Goal: Task Accomplishment & Management: Manage account settings

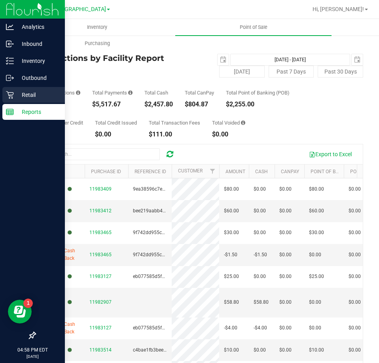
click at [12, 89] on div "Retail" at bounding box center [33, 95] width 63 height 16
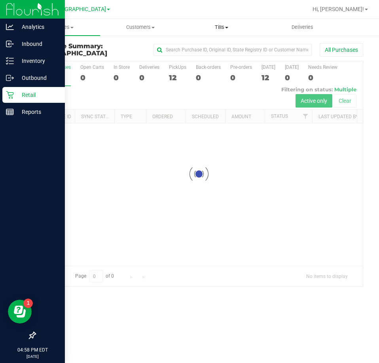
click at [236, 27] on span "Tills" at bounding box center [222, 27] width 80 height 7
click at [217, 46] on span "Manage tills" at bounding box center [207, 47] width 53 height 7
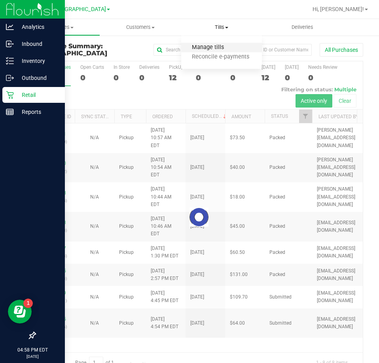
click at [217, 46] on span "Manage tills" at bounding box center [207, 47] width 53 height 7
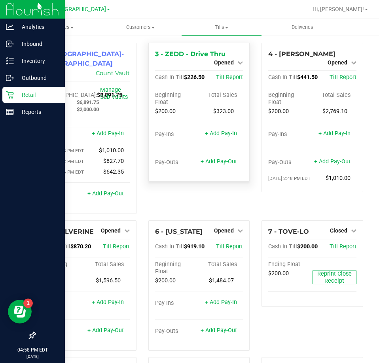
click at [232, 62] on link "Opened" at bounding box center [228, 62] width 29 height 6
click at [230, 71] on link "Close Till" at bounding box center [224, 69] width 21 height 6
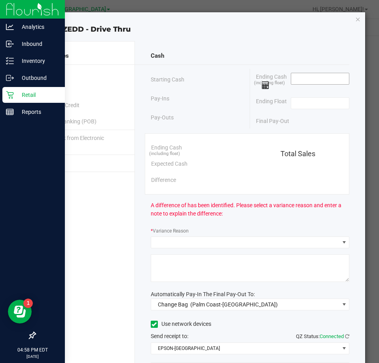
click at [315, 80] on input at bounding box center [320, 78] width 58 height 11
click at [312, 104] on input at bounding box center [320, 103] width 58 height 11
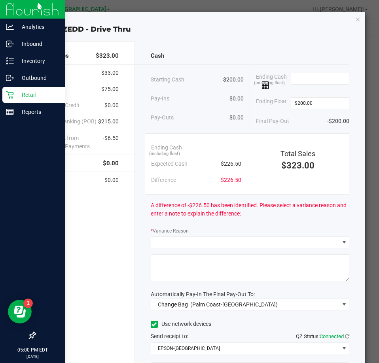
type input "$200.00"
click at [319, 71] on div "Ending Cash (including float)" at bounding box center [302, 81] width 93 height 25
click at [315, 76] on input at bounding box center [320, 78] width 58 height 11
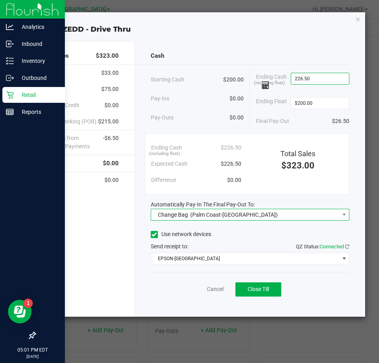
type input "$226.50"
click at [253, 215] on span "Change Bag (Palm Coast-Vault)" at bounding box center [245, 214] width 188 height 11
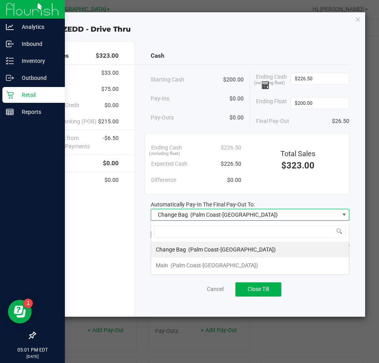
scroll to position [12, 199]
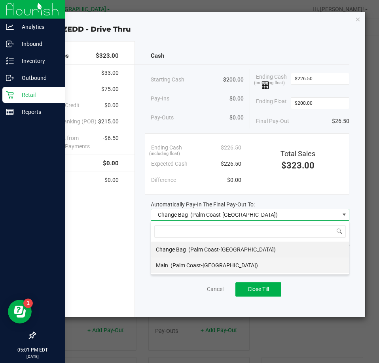
click at [227, 263] on li "Main (Palm Coast-[GEOGRAPHIC_DATA])" at bounding box center [250, 266] width 198 height 16
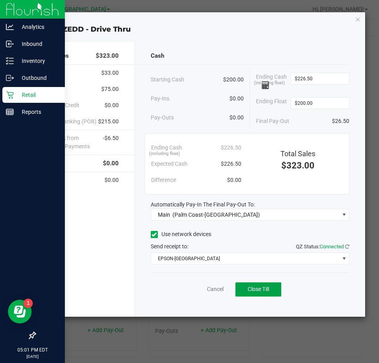
click at [251, 292] on span "Close Till" at bounding box center [258, 289] width 21 height 6
click at [359, 24] on div "Close ZEDD - Drive Thru" at bounding box center [193, 29] width 346 height 11
click at [355, 12] on div "Close ZEDD - Drive Thru Total Sales $323.00 Cash $33.00 CanPay $75.00 Customer …" at bounding box center [192, 164] width 347 height 305
click at [355, 19] on div "Close ZEDD - Drive Thru Total Sales $323.00 Cash $33.00 CanPay $75.00 Customer …" at bounding box center [193, 164] width 346 height 305
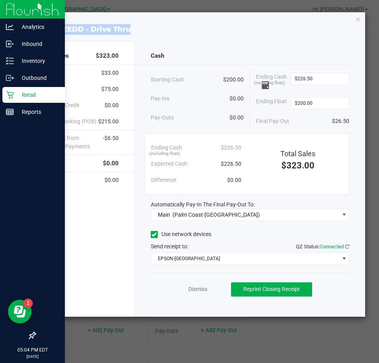
click at [356, 20] on icon "button" at bounding box center [358, 18] width 6 height 9
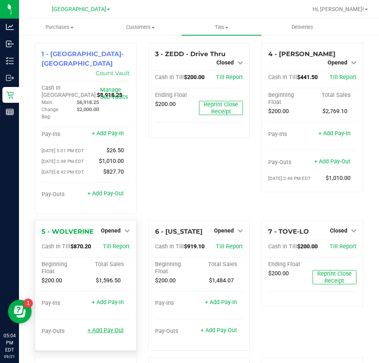
click at [105, 327] on link "+ Add Pay-Out" at bounding box center [105, 330] width 36 height 7
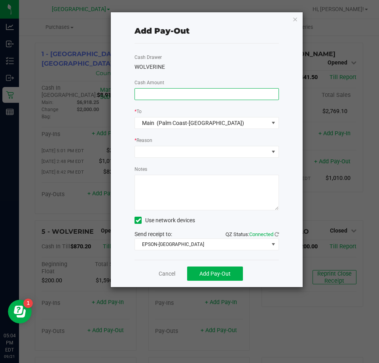
click at [165, 93] on input at bounding box center [207, 94] width 144 height 11
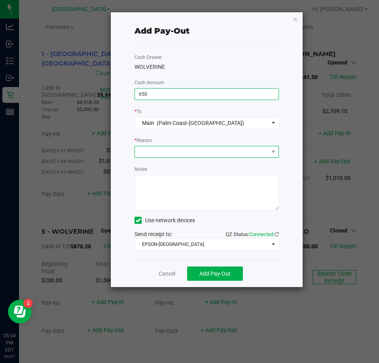
type input "$650.00"
click at [211, 148] on span at bounding box center [202, 151] width 134 height 11
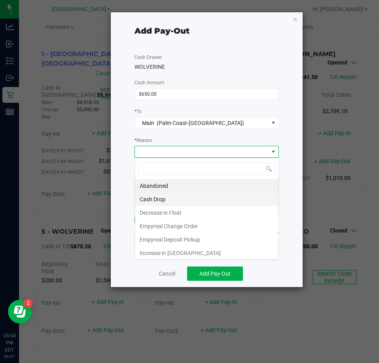
scroll to position [12, 144]
click at [181, 204] on li "Cash Drop" at bounding box center [207, 199] width 144 height 13
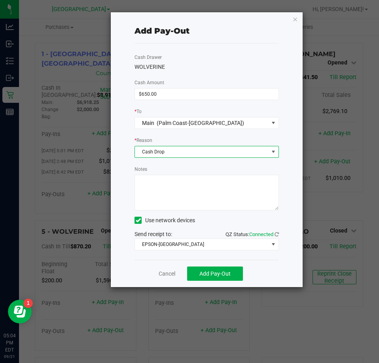
click at [188, 196] on textarea "Notes" at bounding box center [207, 193] width 144 height 36
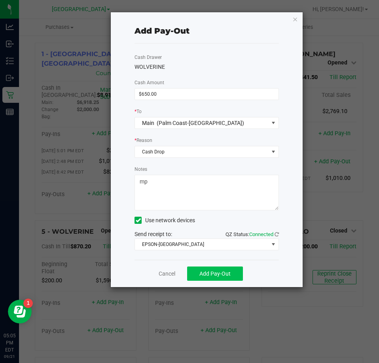
type textarea "mp"
click at [229, 268] on button "Add Pay-Out" at bounding box center [215, 274] width 56 height 14
click at [296, 22] on icon "button" at bounding box center [295, 18] width 6 height 9
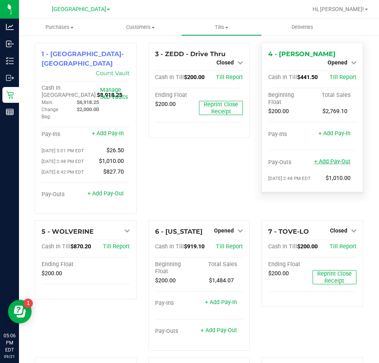
click at [329, 158] on link "+ Add Pay-Out" at bounding box center [332, 161] width 36 height 7
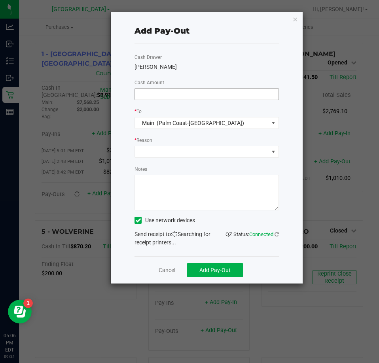
click at [256, 82] on div "Cash Drawer YIRUMA Cash Amount * To Main (Palm Coast-Vault) * Reason Notes Use …" at bounding box center [207, 150] width 144 height 213
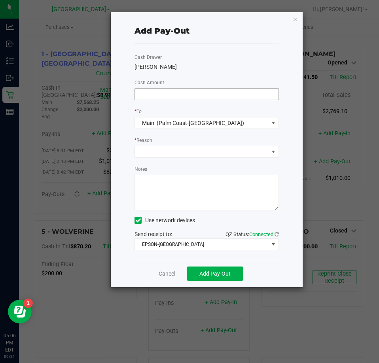
click at [251, 91] on input at bounding box center [207, 94] width 144 height 11
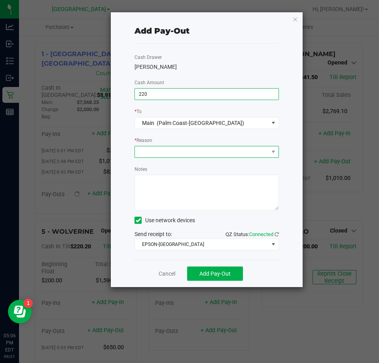
type input "$220.00"
click at [232, 150] on span at bounding box center [202, 151] width 134 height 11
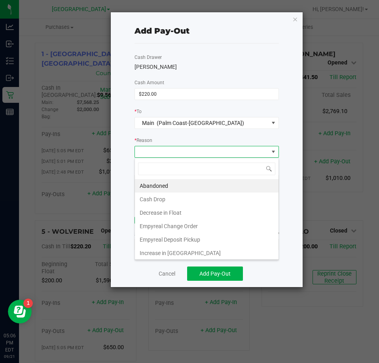
click at [160, 203] on li "Cash Drop" at bounding box center [207, 199] width 144 height 13
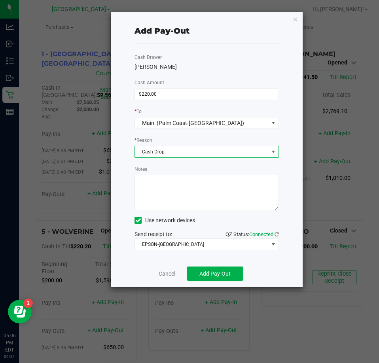
click at [172, 199] on textarea "Notes" at bounding box center [207, 193] width 144 height 36
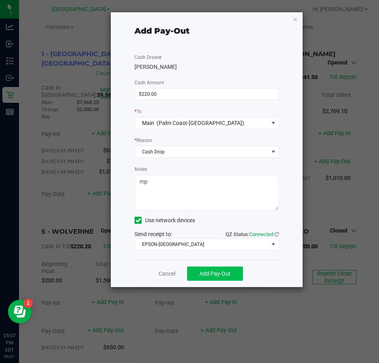
type textarea "mp"
click at [207, 280] on button "Add Pay-Out" at bounding box center [215, 274] width 56 height 14
click at [296, 20] on icon "button" at bounding box center [295, 18] width 6 height 9
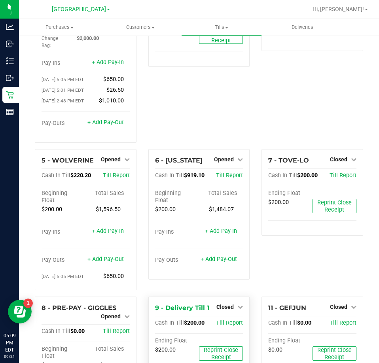
scroll to position [151, 0]
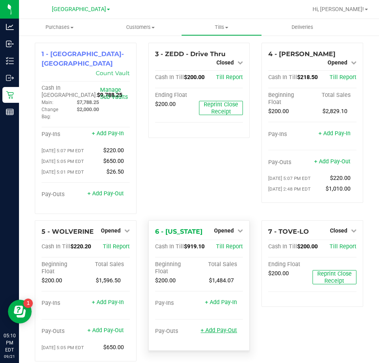
click at [218, 327] on link "+ Add Pay-Out" at bounding box center [219, 330] width 36 height 7
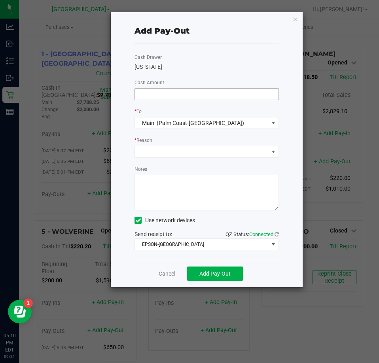
click at [214, 99] on input at bounding box center [207, 94] width 144 height 11
type input "3"
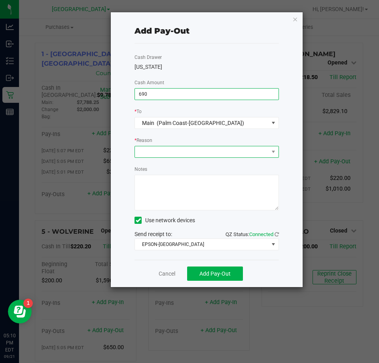
type input "$690.00"
click at [191, 151] on span at bounding box center [202, 151] width 134 height 11
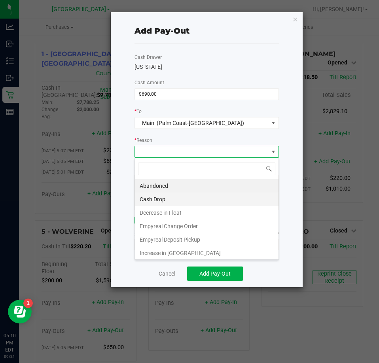
scroll to position [12, 144]
click at [158, 195] on li "Cash Drop" at bounding box center [207, 199] width 144 height 13
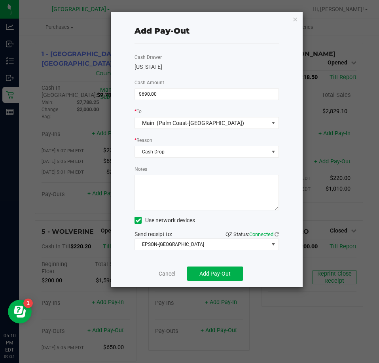
click at [168, 193] on textarea "Notes" at bounding box center [207, 193] width 144 height 36
type textarea "mp"
click at [207, 275] on span "Add Pay-Out" at bounding box center [214, 274] width 31 height 6
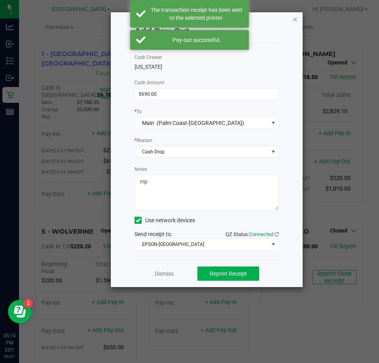
click at [296, 19] on icon "button" at bounding box center [295, 18] width 6 height 9
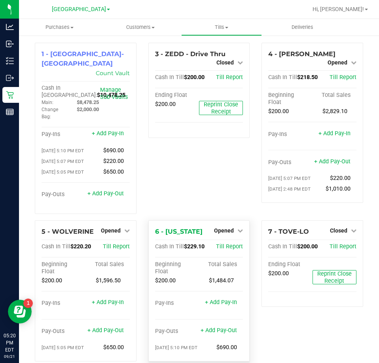
drag, startPoint x: 222, startPoint y: 226, endPoint x: 217, endPoint y: 232, distance: 8.2
click at [222, 228] on span "Opened" at bounding box center [224, 231] width 20 height 6
click at [216, 244] on link "Close Till" at bounding box center [224, 247] width 21 height 6
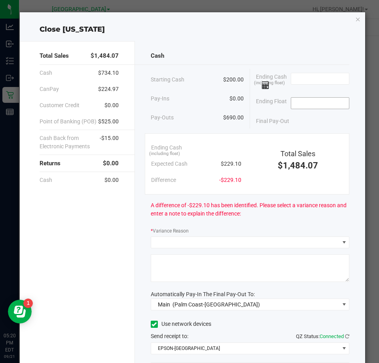
click at [320, 103] on input at bounding box center [320, 103] width 58 height 11
type input "$200.00"
click at [303, 77] on input at bounding box center [320, 78] width 58 height 11
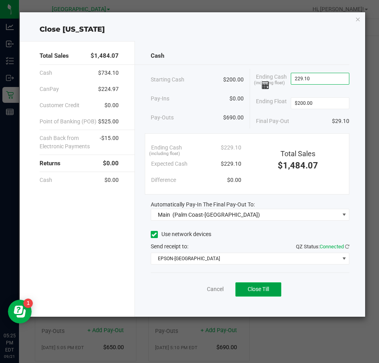
type input "$229.10"
click at [276, 290] on button "Close Till" at bounding box center [258, 290] width 46 height 14
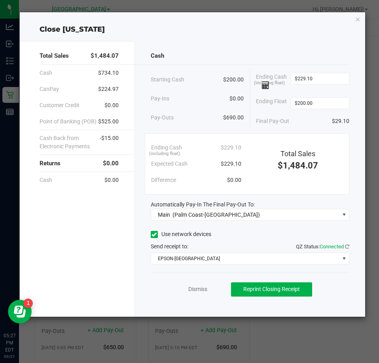
click at [359, 15] on icon "button" at bounding box center [358, 18] width 6 height 9
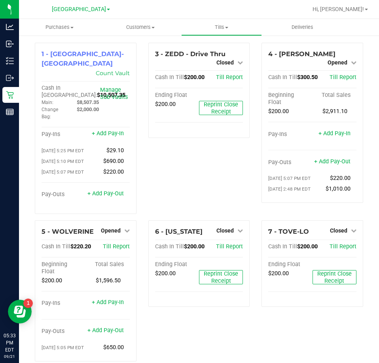
click at [196, 348] on div "6 - [US_STATE] Closed Open Till Cash In Till $200.00 Till Report Ending Float $…" at bounding box center [199, 294] width 114 height 148
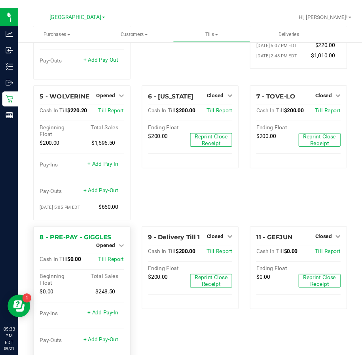
scroll to position [151, 0]
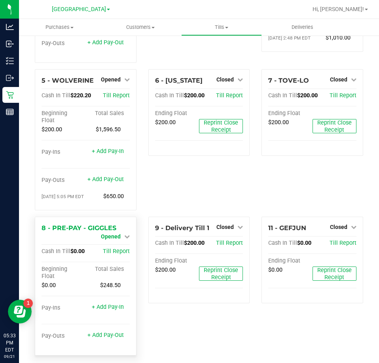
click at [119, 233] on link "Opened" at bounding box center [115, 236] width 29 height 6
click at [114, 240] on div "Close Till" at bounding box center [111, 244] width 59 height 10
click at [122, 239] on div "Close Till" at bounding box center [111, 244] width 59 height 10
click at [120, 240] on link "Close Till" at bounding box center [111, 243] width 21 height 6
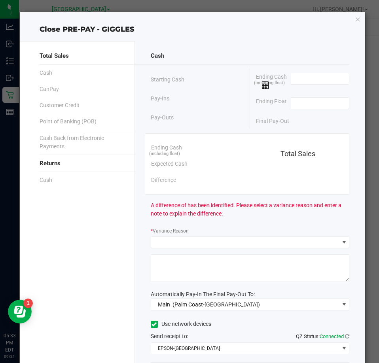
click at [305, 89] on span at bounding box center [320, 81] width 59 height 17
click at [307, 82] on input at bounding box center [320, 78] width 58 height 11
type input "$0.00"
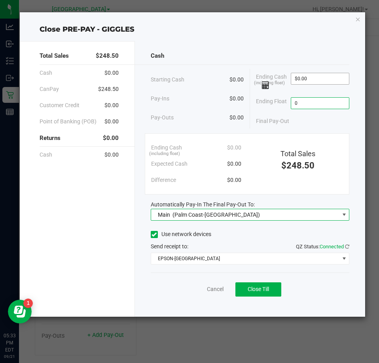
type input "$0.00"
click at [263, 287] on span "Close Till" at bounding box center [258, 289] width 21 height 6
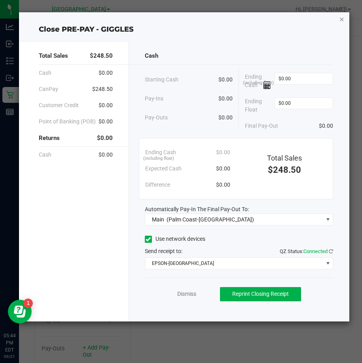
click at [341, 18] on icon "button" at bounding box center [342, 18] width 6 height 9
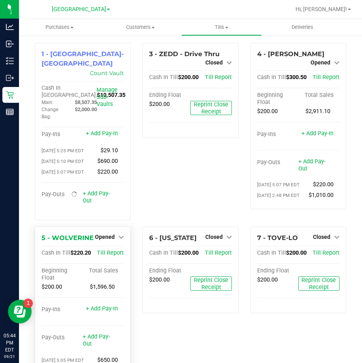
scroll to position [112, 0]
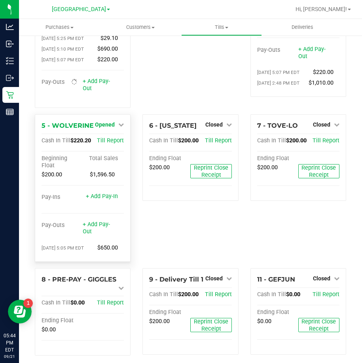
click at [110, 121] on span "Opened" at bounding box center [105, 124] width 20 height 6
click at [106, 138] on link "Close Till" at bounding box center [105, 141] width 21 height 6
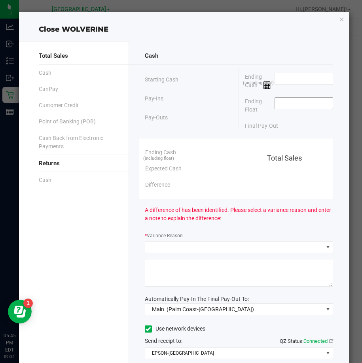
click at [308, 106] on input at bounding box center [304, 103] width 58 height 11
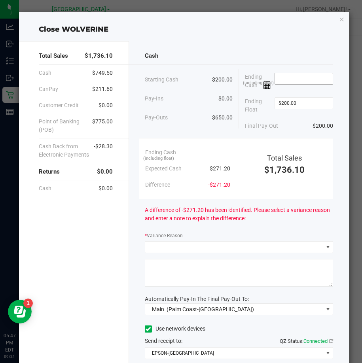
type input "$200.00"
click at [295, 76] on input at bounding box center [304, 78] width 58 height 11
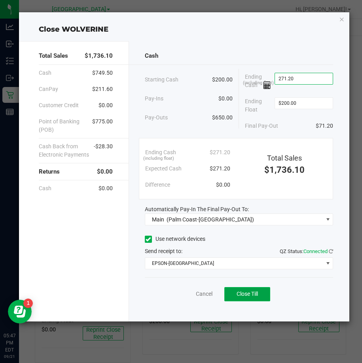
type input "$271.20"
click at [247, 300] on button "Close Till" at bounding box center [247, 294] width 46 height 14
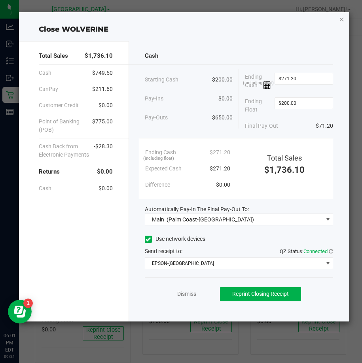
click at [341, 16] on icon "button" at bounding box center [342, 18] width 6 height 9
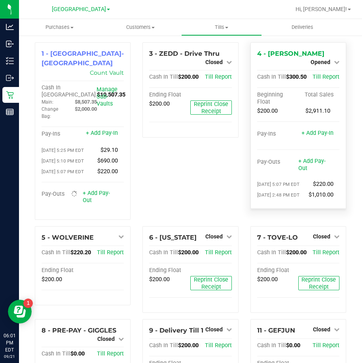
scroll to position [0, 0]
click at [334, 60] on icon at bounding box center [337, 63] width 6 height 6
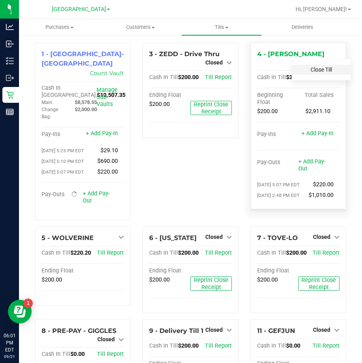
click at [311, 71] on link "Close Till" at bounding box center [321, 69] width 21 height 6
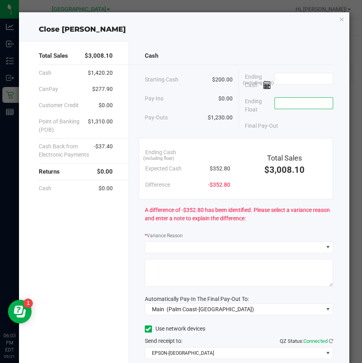
click at [291, 106] on input at bounding box center [304, 103] width 58 height 11
type input "$200.00"
click at [308, 82] on input at bounding box center [304, 78] width 58 height 11
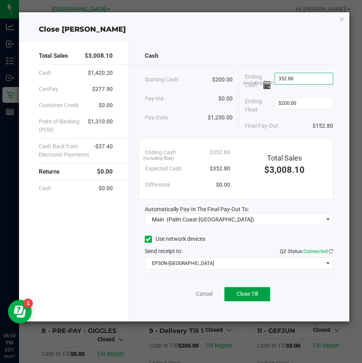
type input "$352.80"
click at [257, 294] on span "Close Till" at bounding box center [247, 294] width 21 height 6
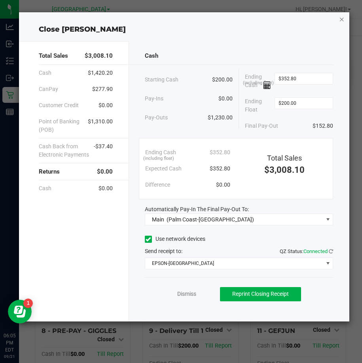
click at [340, 21] on icon "button" at bounding box center [342, 18] width 6 height 9
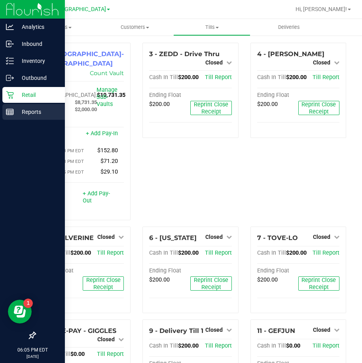
click at [6, 115] on icon at bounding box center [10, 112] width 8 height 8
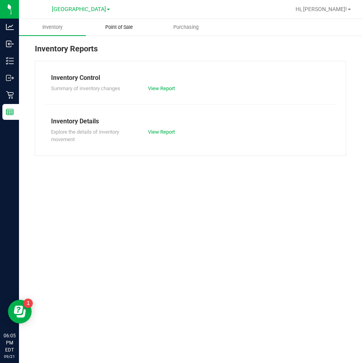
click at [137, 27] on span "Point of Sale" at bounding box center [119, 27] width 49 height 7
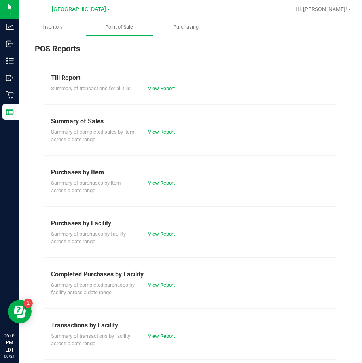
click at [173, 334] on link "View Report" at bounding box center [161, 336] width 27 height 6
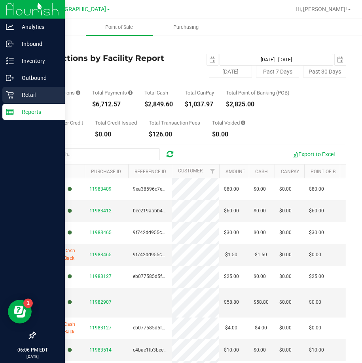
click at [18, 93] on p "Retail" at bounding box center [37, 94] width 47 height 9
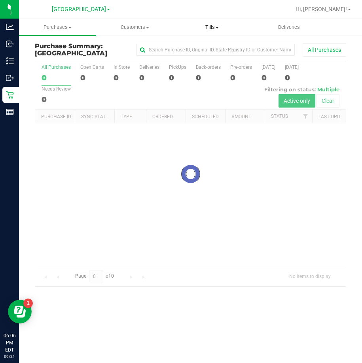
click at [231, 26] on span "Tills" at bounding box center [212, 27] width 76 height 7
click at [214, 55] on span "Reconcile e-payments" at bounding box center [212, 57] width 79 height 7
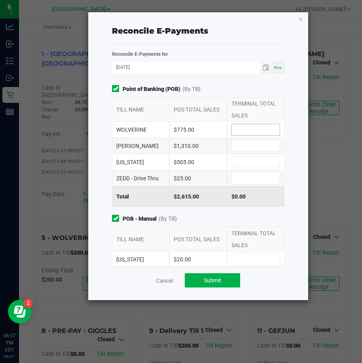
click at [245, 132] on input at bounding box center [256, 129] width 48 height 11
type input "$775.00"
type input "$1,310.00"
type input "$505.00"
type input "$25.00"
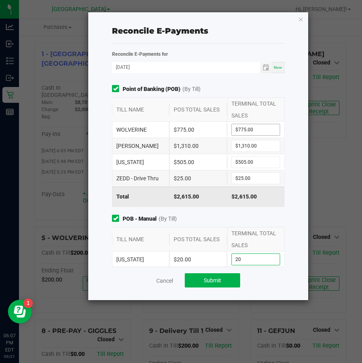
type input "$20.00"
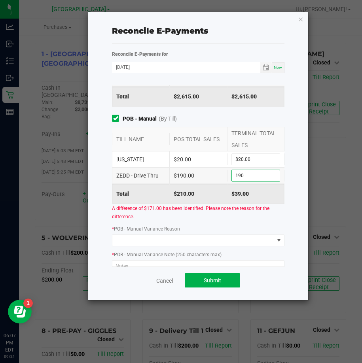
type input "$190.00"
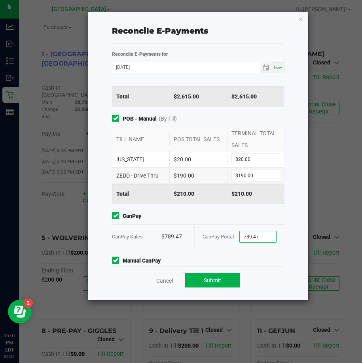
type input "$789.47"
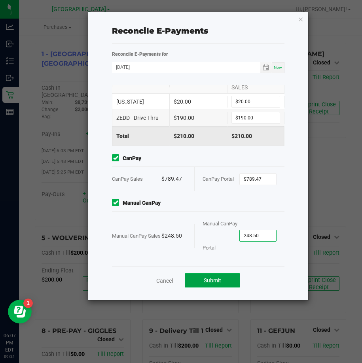
type input "$248.50"
click at [223, 280] on button "Submit" at bounding box center [212, 280] width 55 height 14
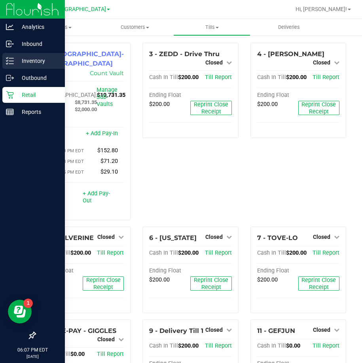
click at [44, 64] on p "Inventory" at bounding box center [37, 60] width 47 height 9
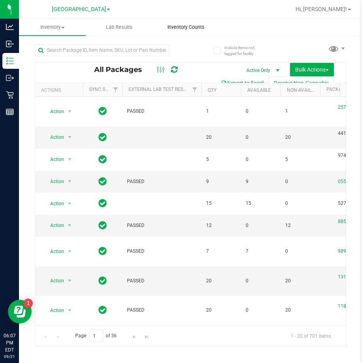
click at [190, 24] on span "Inventory Counts" at bounding box center [186, 27] width 59 height 7
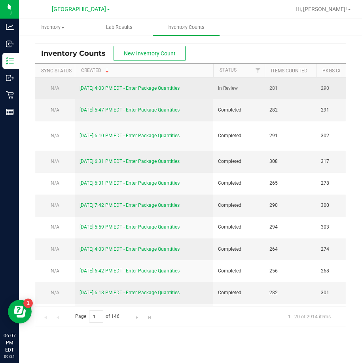
click at [163, 90] on link "[DATE] 4:03 PM EDT - Enter Package Quantities" at bounding box center [130, 88] width 100 height 6
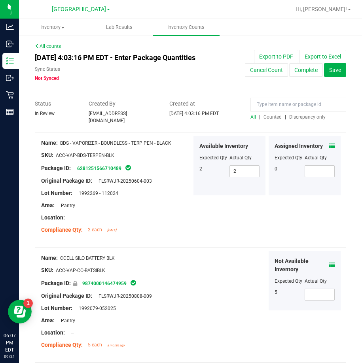
click at [302, 120] on span "Discrepancy only" at bounding box center [307, 117] width 36 height 6
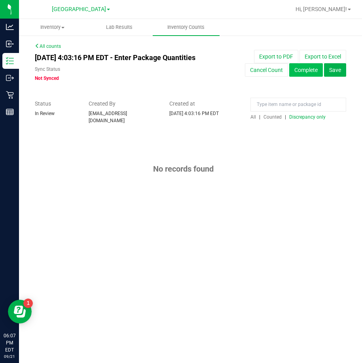
click at [302, 66] on button "Complete" at bounding box center [306, 69] width 34 height 13
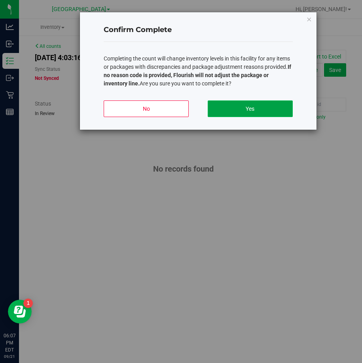
click at [246, 111] on button "Yes" at bounding box center [250, 109] width 85 height 17
